Goal: Task Accomplishment & Management: Manage account settings

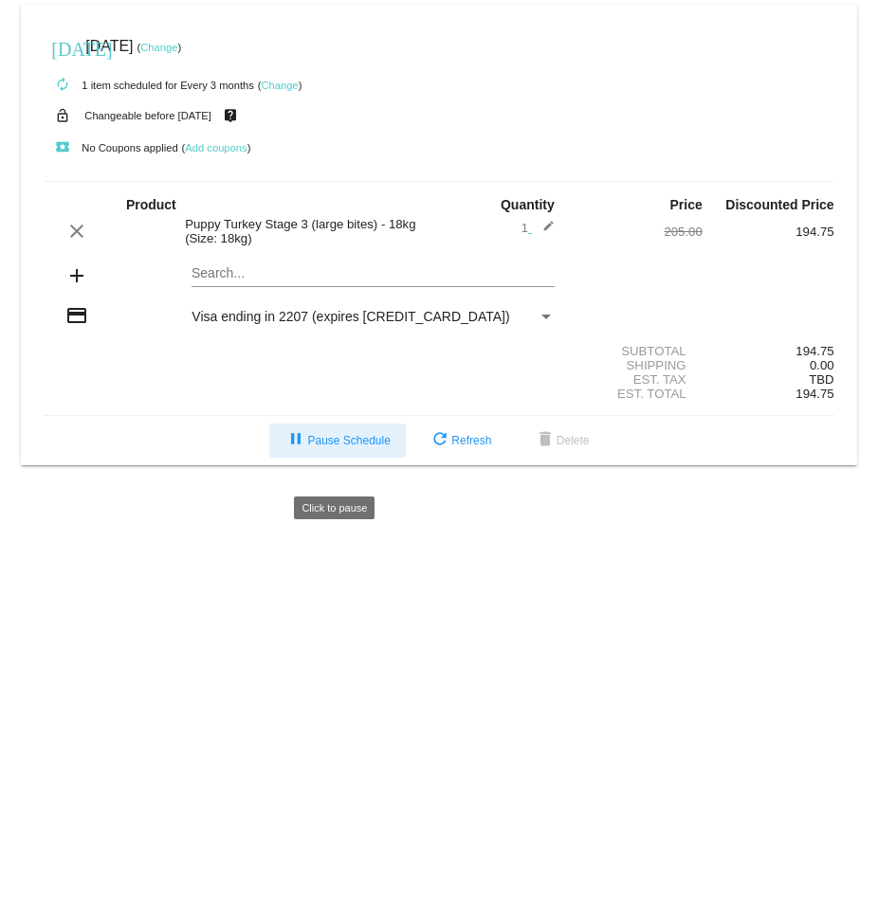
click at [317, 447] on span "pause Pause Schedule" at bounding box center [336, 440] width 105 height 13
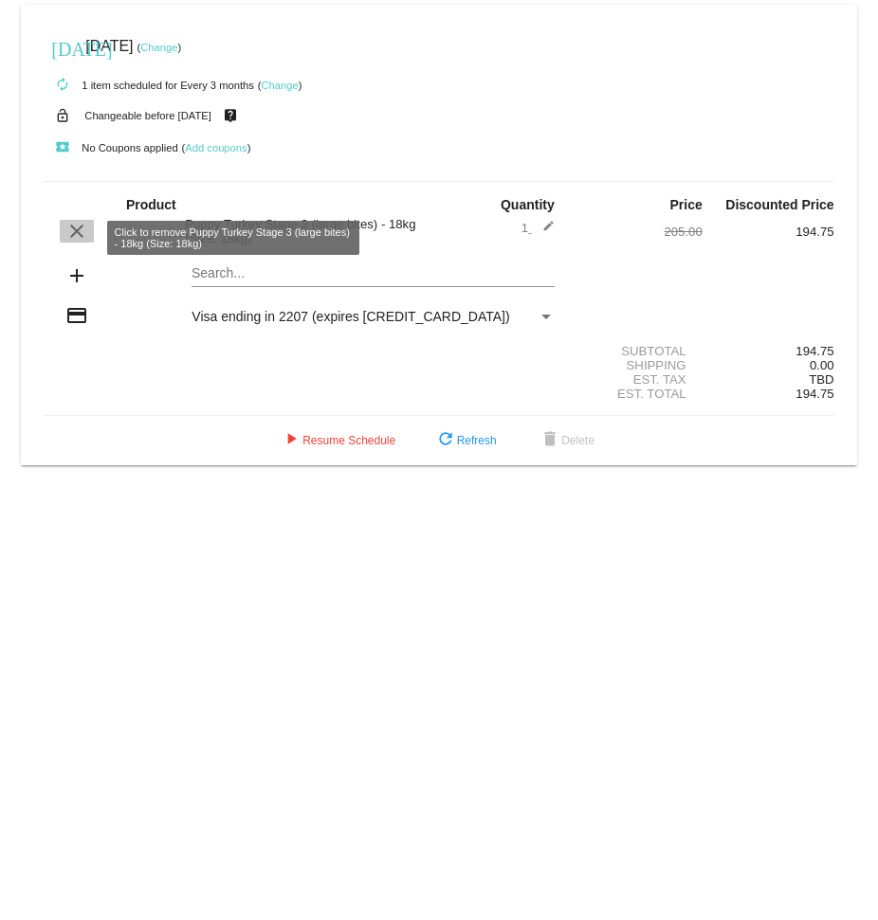
click at [80, 236] on mat-icon "clear" at bounding box center [76, 231] width 23 height 23
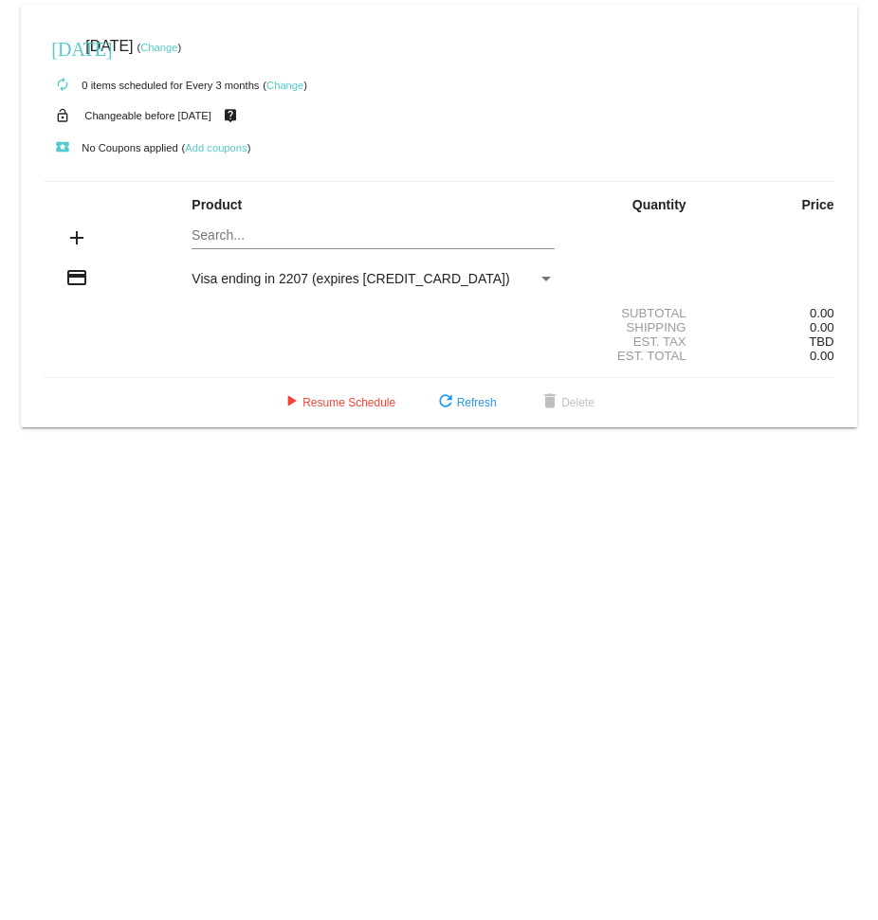
click at [230, 244] on mat-card "today Jan 6 2026 ( Change ) autorenew 0 items scheduled for Every 3 months ( Ch…" at bounding box center [438, 216] width 835 height 423
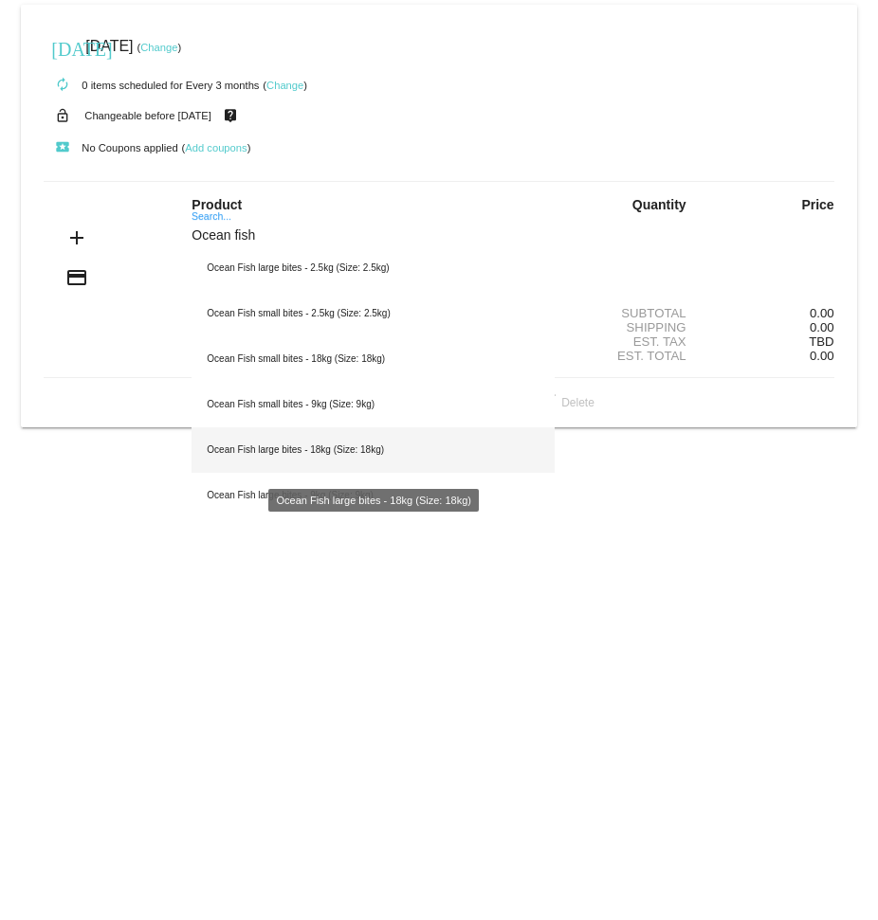
type input "Ocean fish"
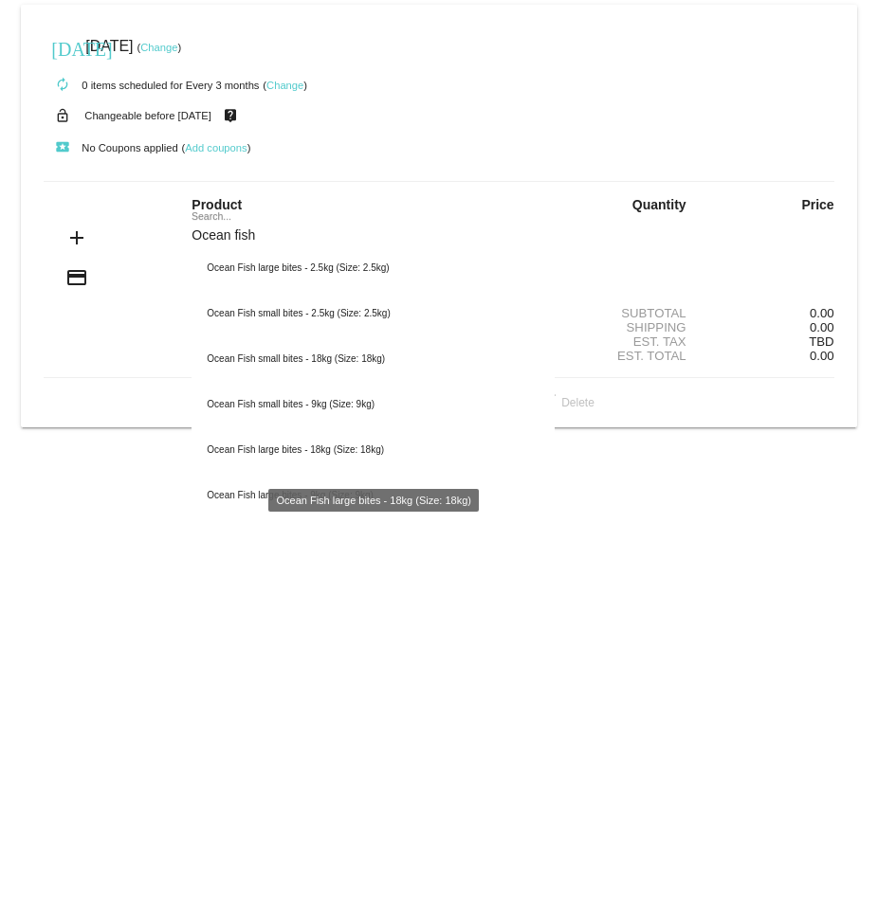
click at [240, 453] on div "Ocean Fish large bites - 18kg (Size: 18kg)" at bounding box center [372, 449] width 362 height 45
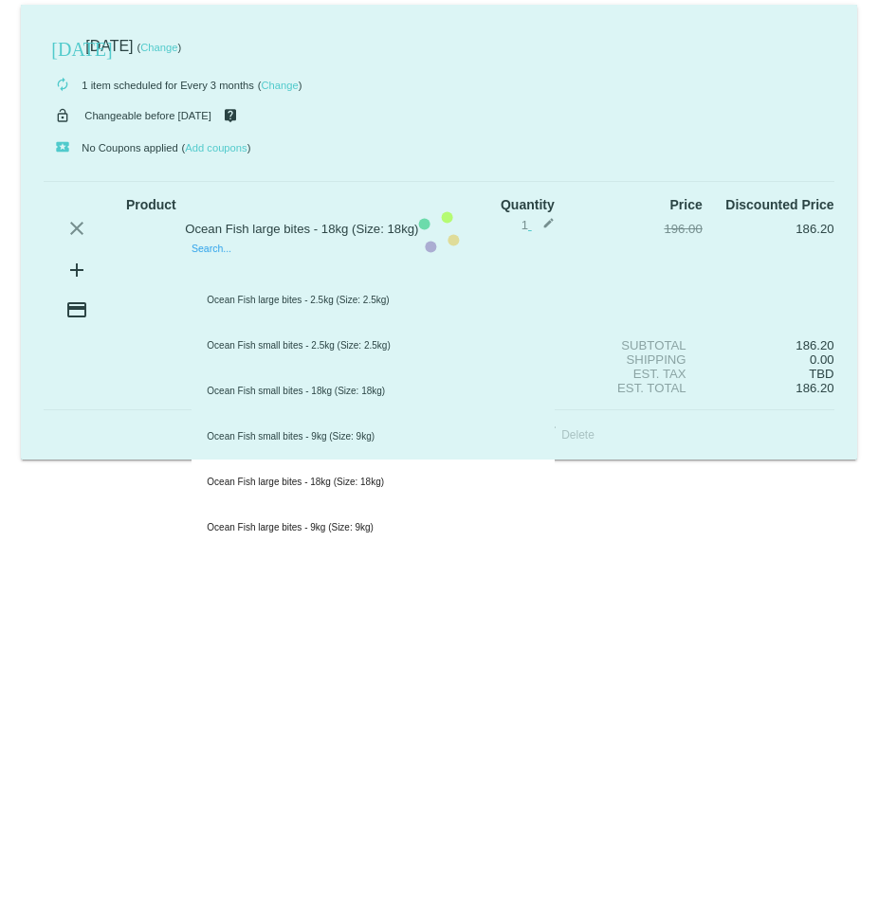
click at [217, 291] on mat-card "today Jan 6 2026 ( Change ) autorenew 1 item scheduled for Every 3 months ( Cha…" at bounding box center [438, 232] width 835 height 455
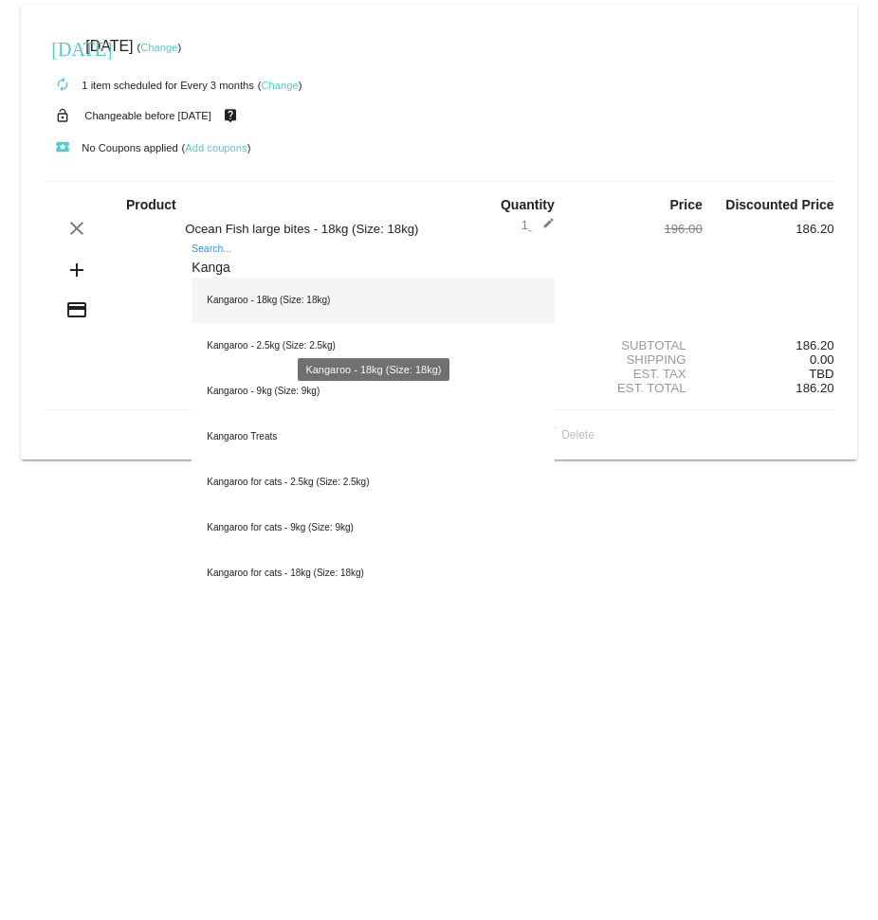
type input "Kanga"
click at [254, 323] on div "Kangaroo - 18kg (Size: 18kg)" at bounding box center [372, 300] width 362 height 45
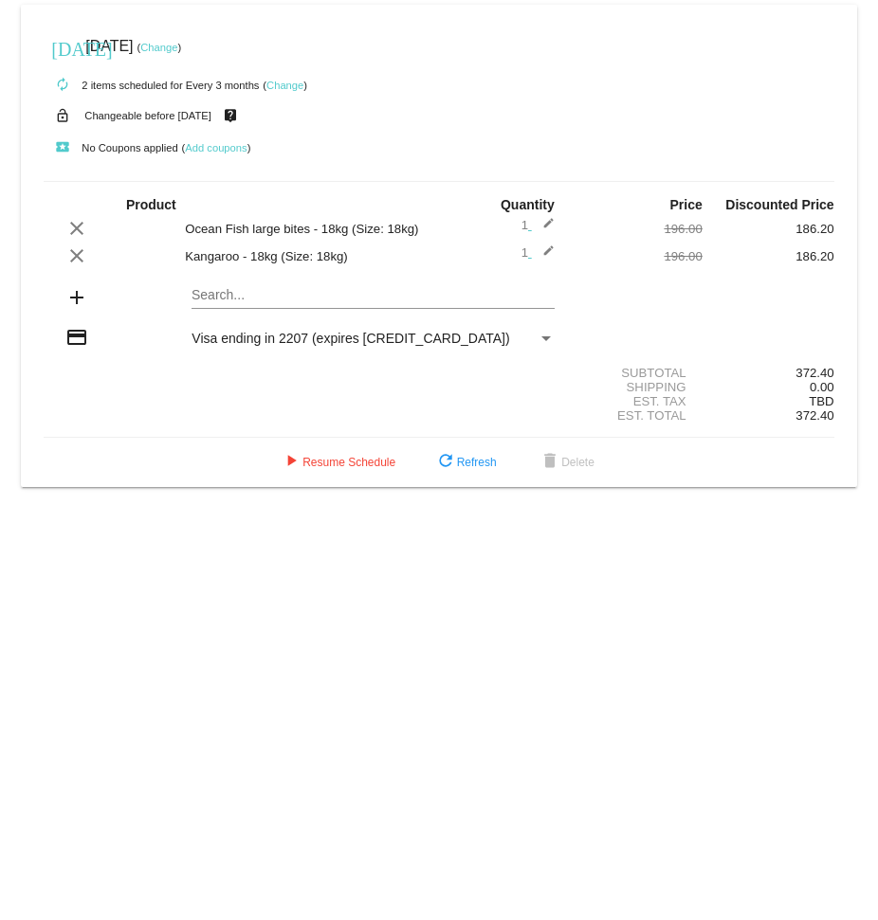
click at [289, 89] on link "Change" at bounding box center [284, 85] width 37 height 11
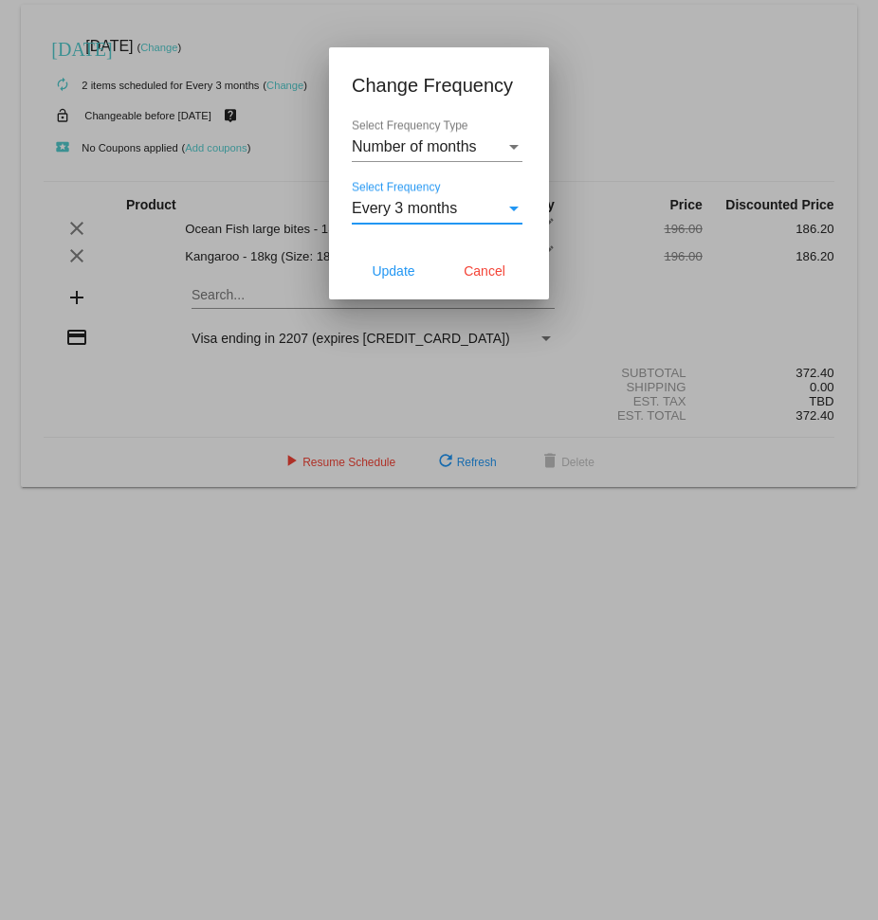
click at [513, 214] on div "Select Frequency" at bounding box center [513, 208] width 17 height 17
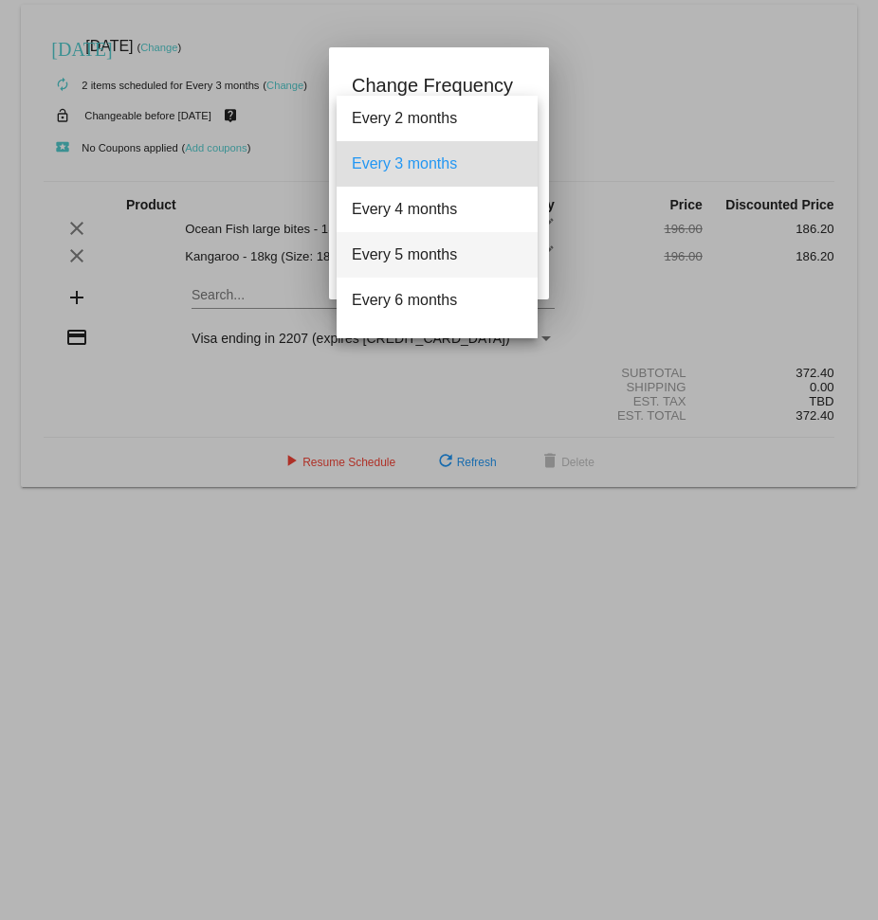
scroll to position [85, 0]
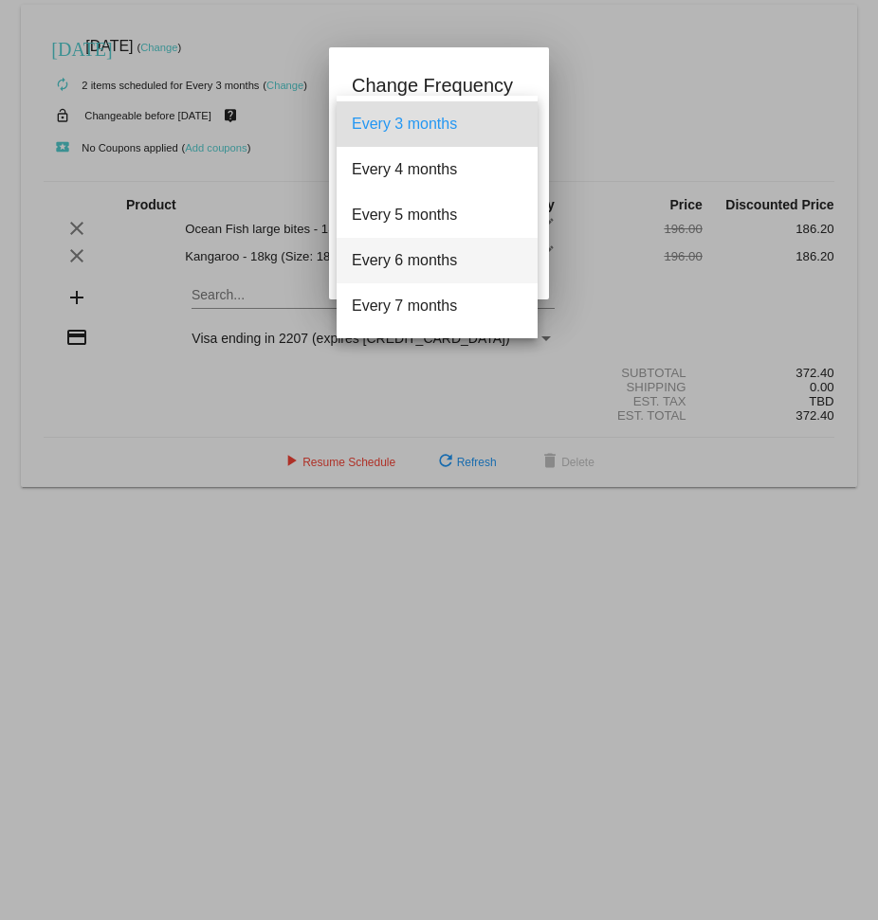
click at [417, 268] on span "Every 6 months" at bounding box center [437, 260] width 171 height 45
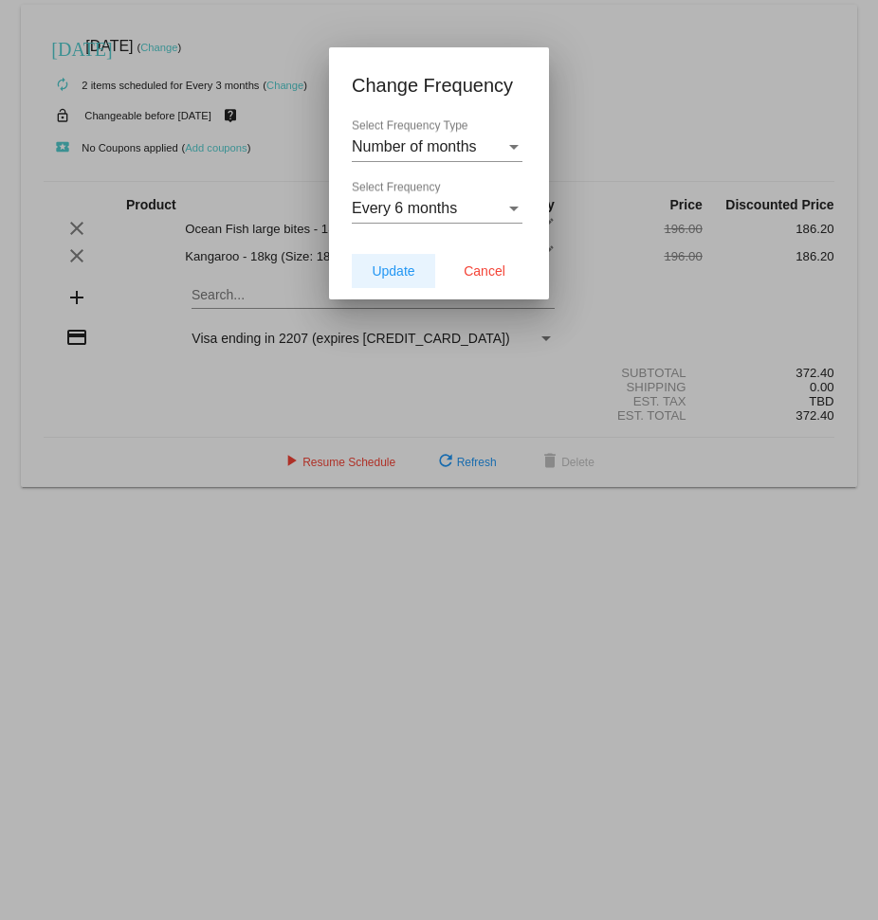
drag, startPoint x: 390, startPoint y: 279, endPoint x: 671, endPoint y: 275, distance: 280.5
click at [390, 279] on span "Update" at bounding box center [392, 270] width 43 height 15
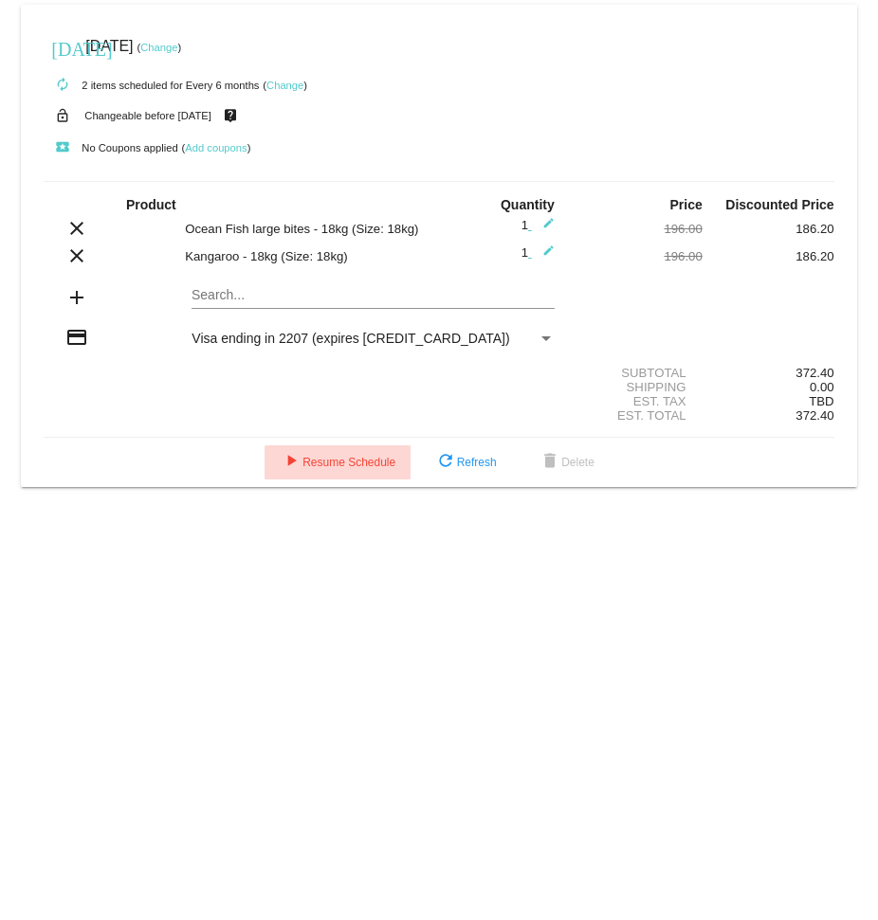
click at [349, 469] on span "play_arrow Resume Schedule" at bounding box center [338, 462] width 116 height 13
